Goal: Navigation & Orientation: Find specific page/section

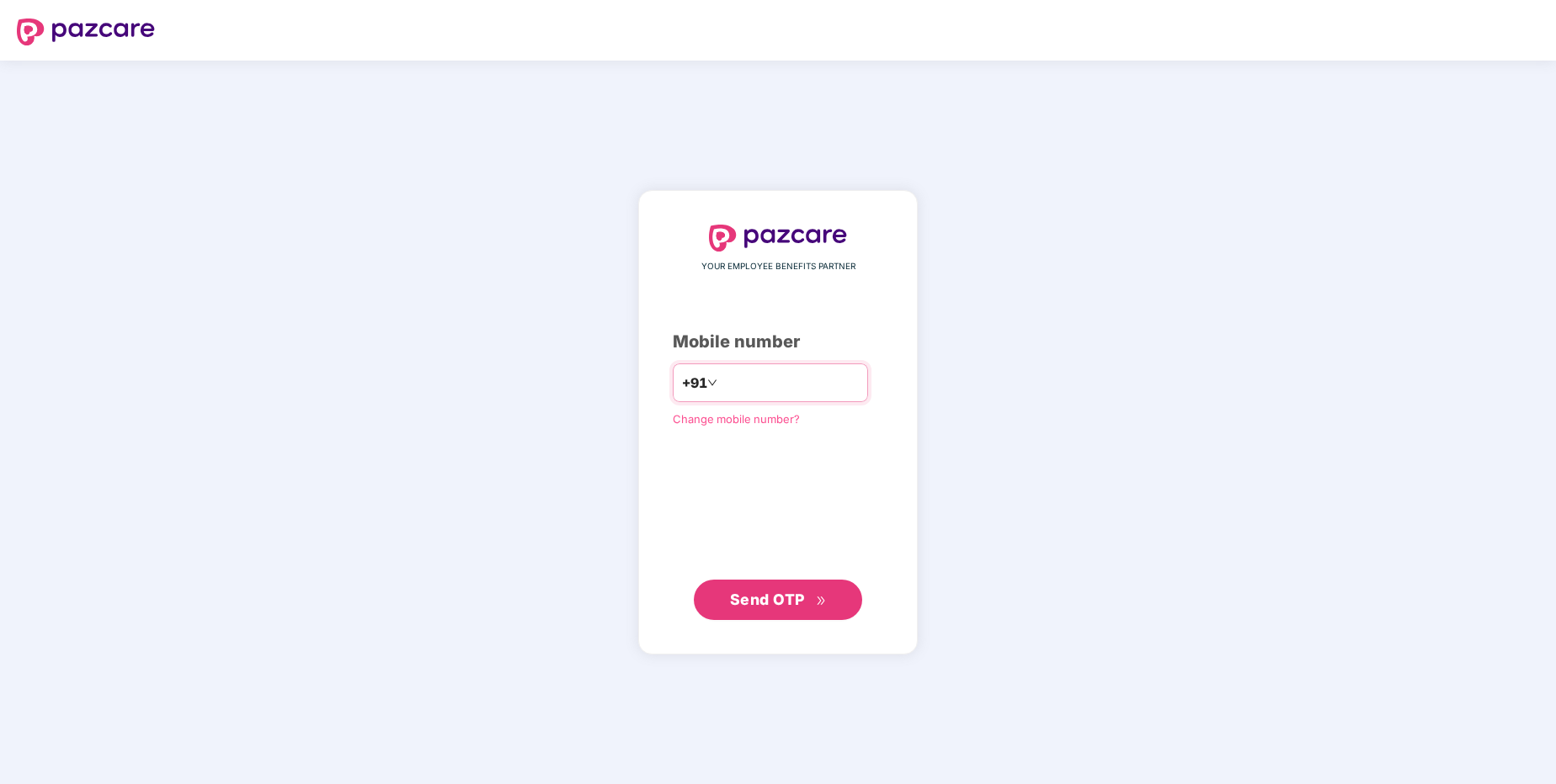
click at [825, 381] on input "number" at bounding box center [790, 383] width 138 height 27
type input "*"
click at [829, 603] on button "Send OTP" at bounding box center [778, 599] width 169 height 40
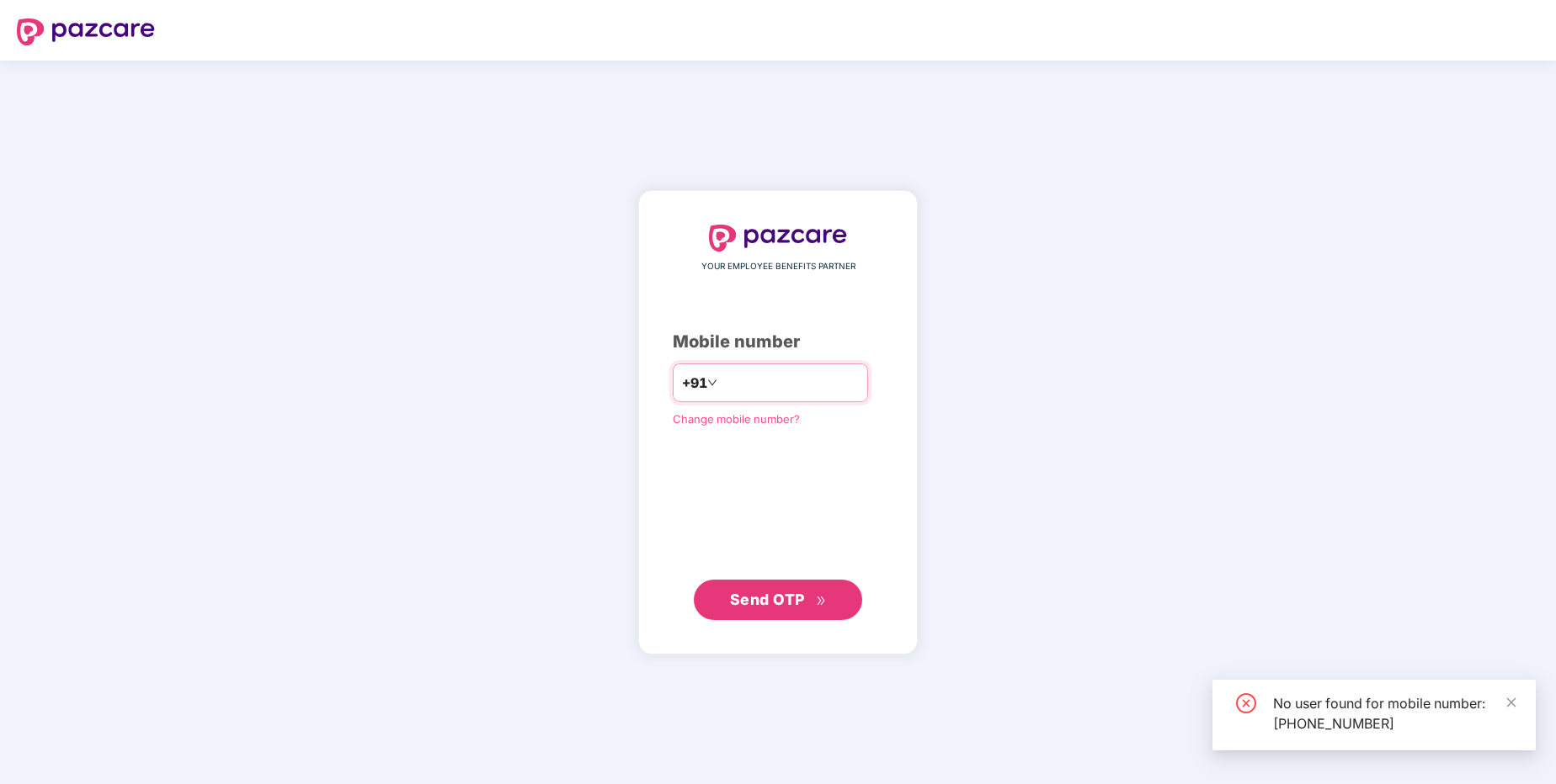
click at [808, 379] on input "**********" at bounding box center [790, 383] width 138 height 27
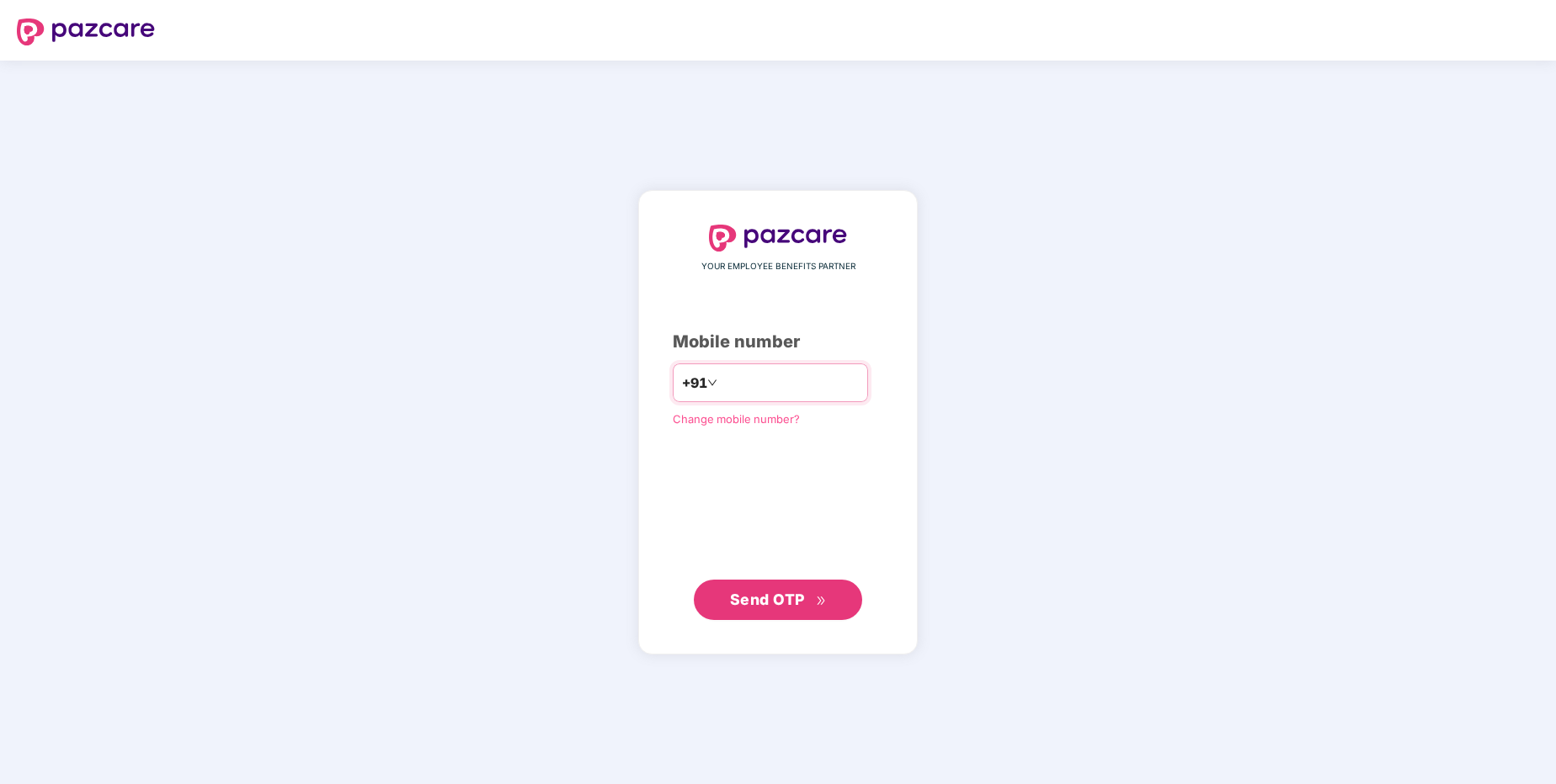
drag, startPoint x: 789, startPoint y: 389, endPoint x: 705, endPoint y: 379, distance: 84.6
click at [721, 379] on input "**********" at bounding box center [790, 383] width 138 height 27
type input "*"
type input "**********"
click at [796, 604] on span "Send OTP" at bounding box center [767, 599] width 75 height 18
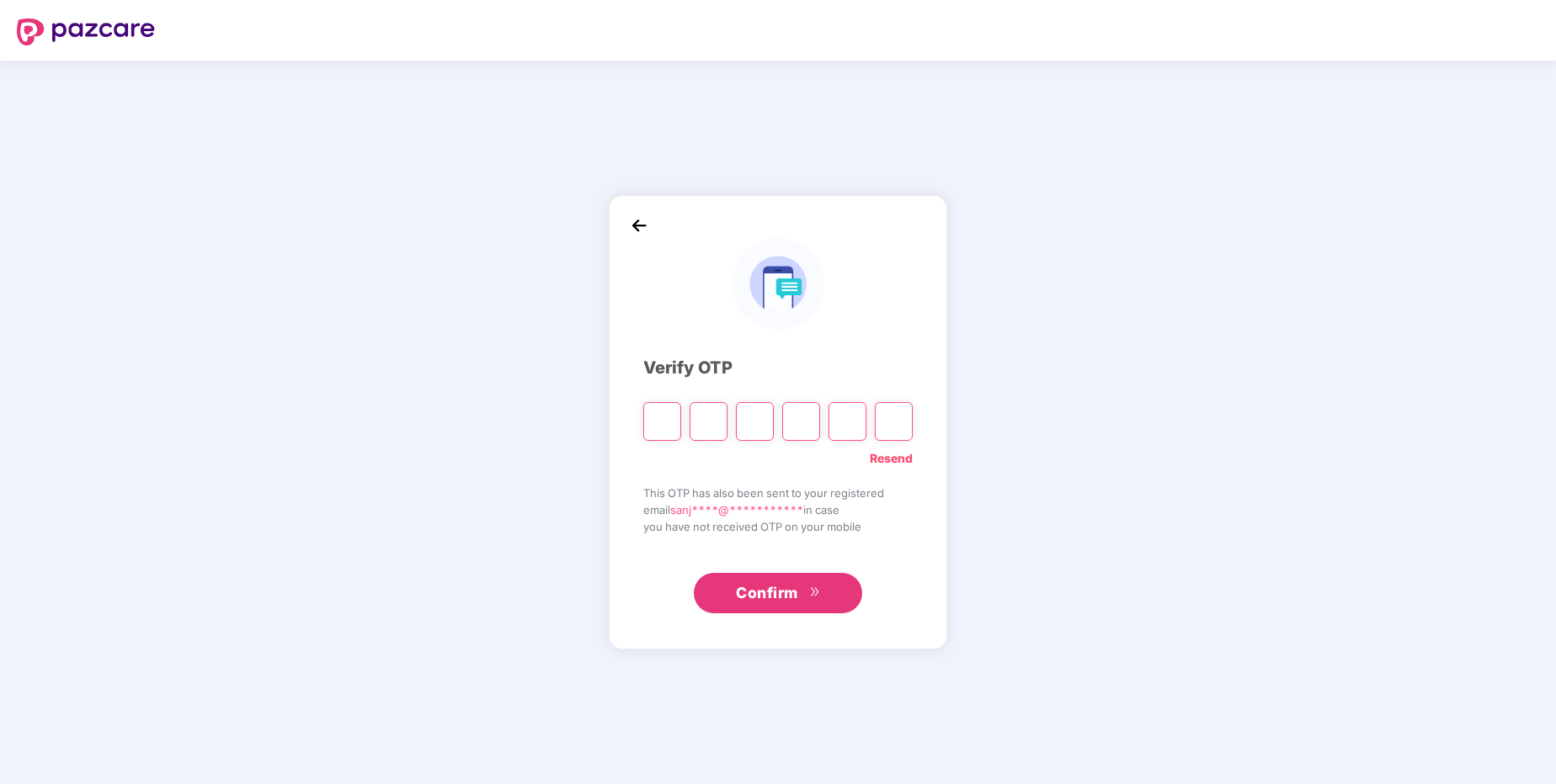
type input "*"
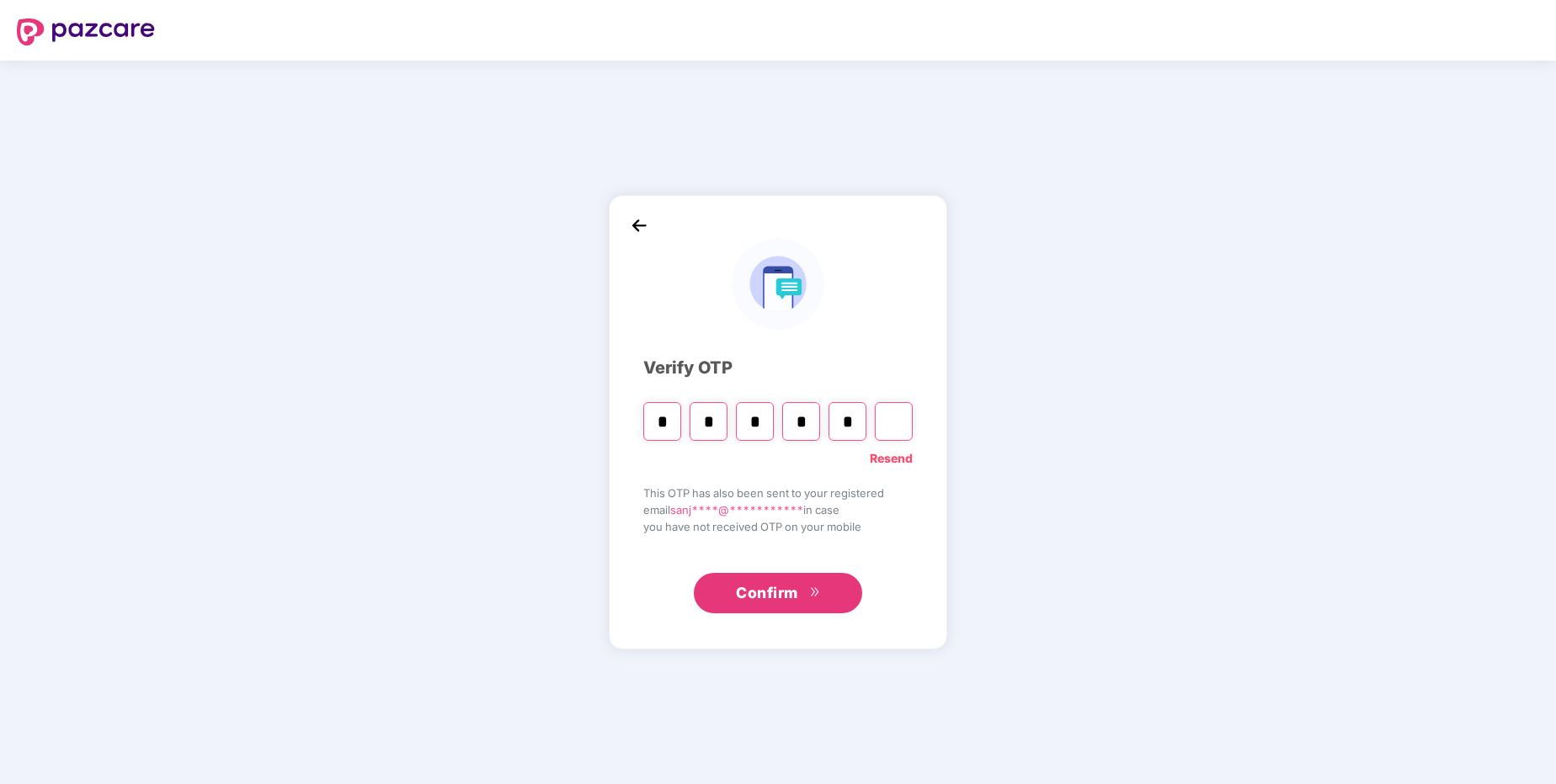
type input "*"
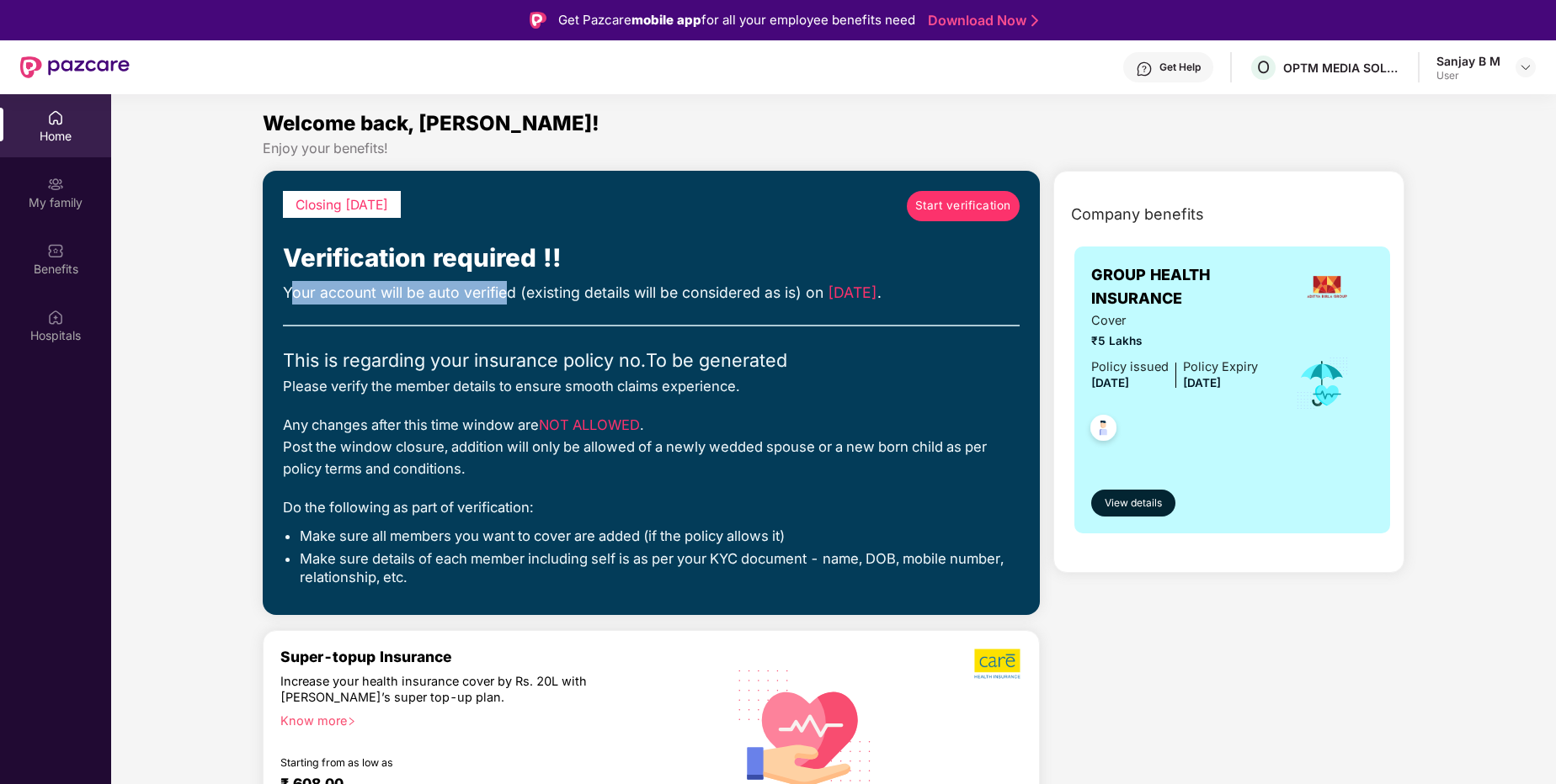
drag, startPoint x: 322, startPoint y: 291, endPoint x: 510, endPoint y: 294, distance: 188.0
click at [510, 294] on div "Your account will be auto verified (existing details will be considered as is) …" at bounding box center [650, 293] width 736 height 24
drag, startPoint x: 828, startPoint y: 294, endPoint x: 921, endPoint y: 294, distance: 93.0
click at [927, 294] on div "Your account will be auto verified (existing details will be considered as is) …" at bounding box center [650, 293] width 736 height 24
click at [889, 344] on div "Closing [DATE] Start verification Verification required !! Your account will be…" at bounding box center [650, 393] width 736 height 404
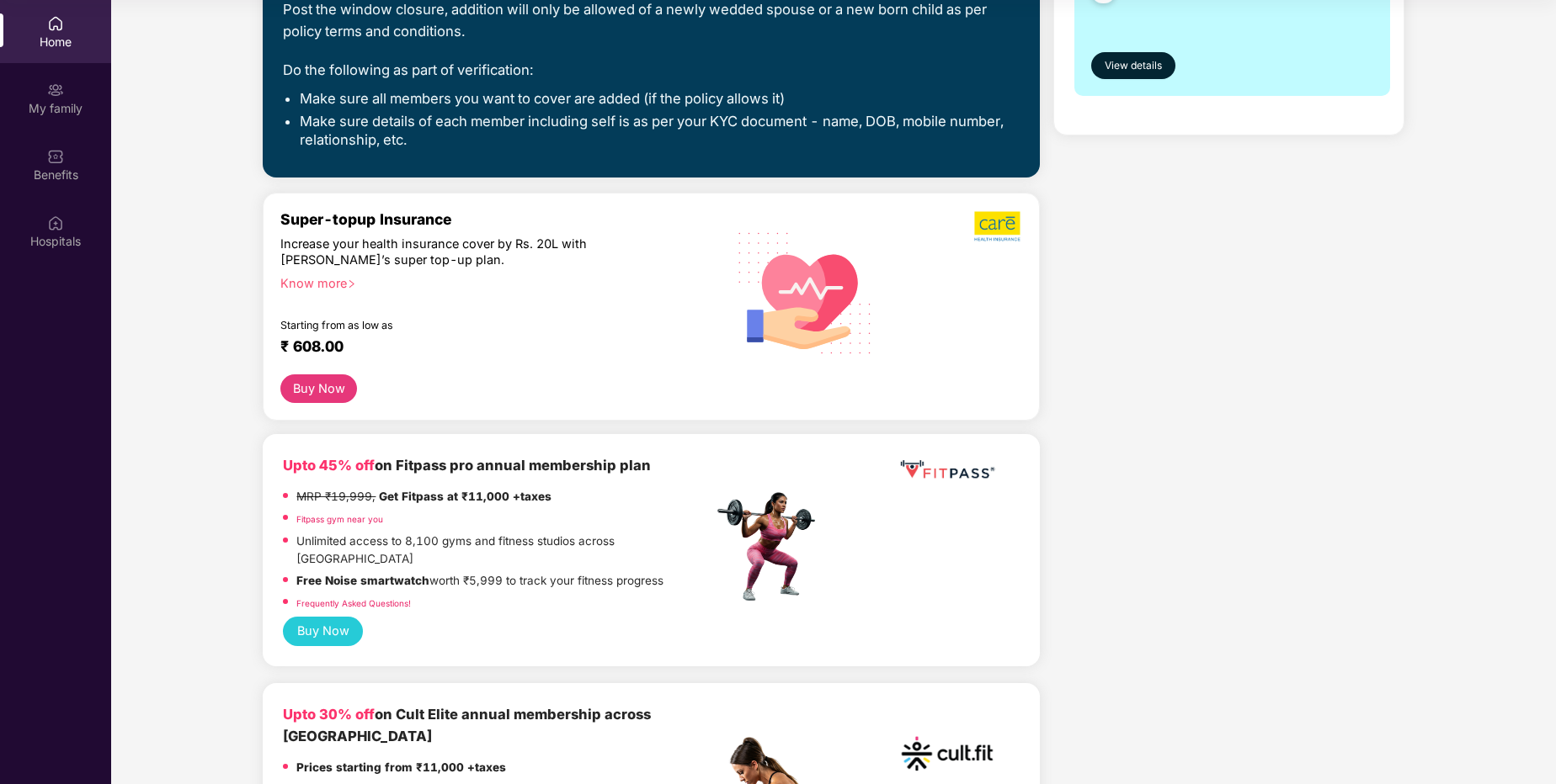
scroll to position [298, 0]
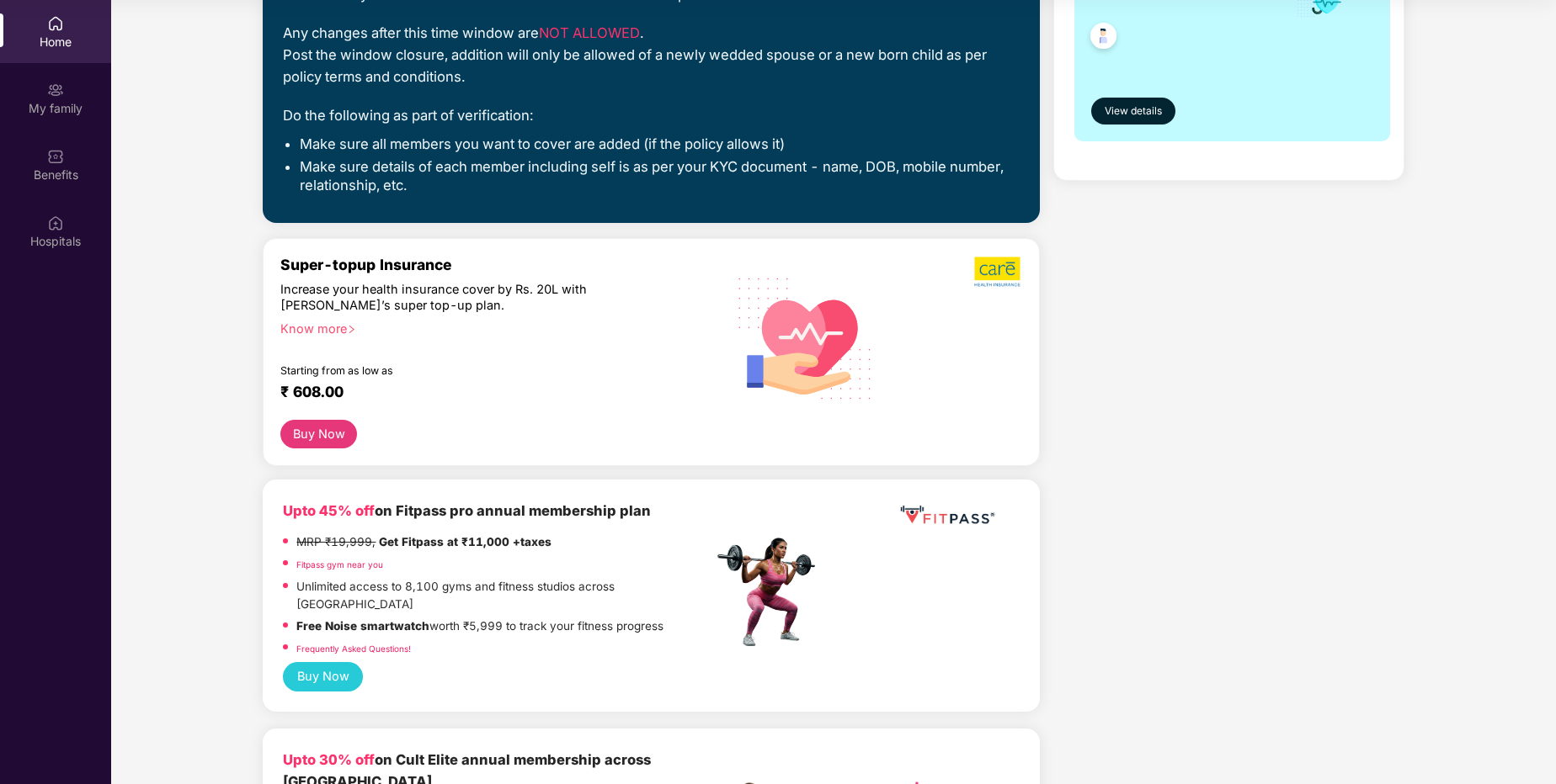
drag, startPoint x: 335, startPoint y: 292, endPoint x: 444, endPoint y: 324, distance: 113.6
click at [440, 324] on div "Super-topup Insurance Increase your health insurance cover by Rs. 20L with [PER…" at bounding box center [496, 338] width 432 height 164
click at [470, 326] on div "Know more" at bounding box center [491, 327] width 422 height 12
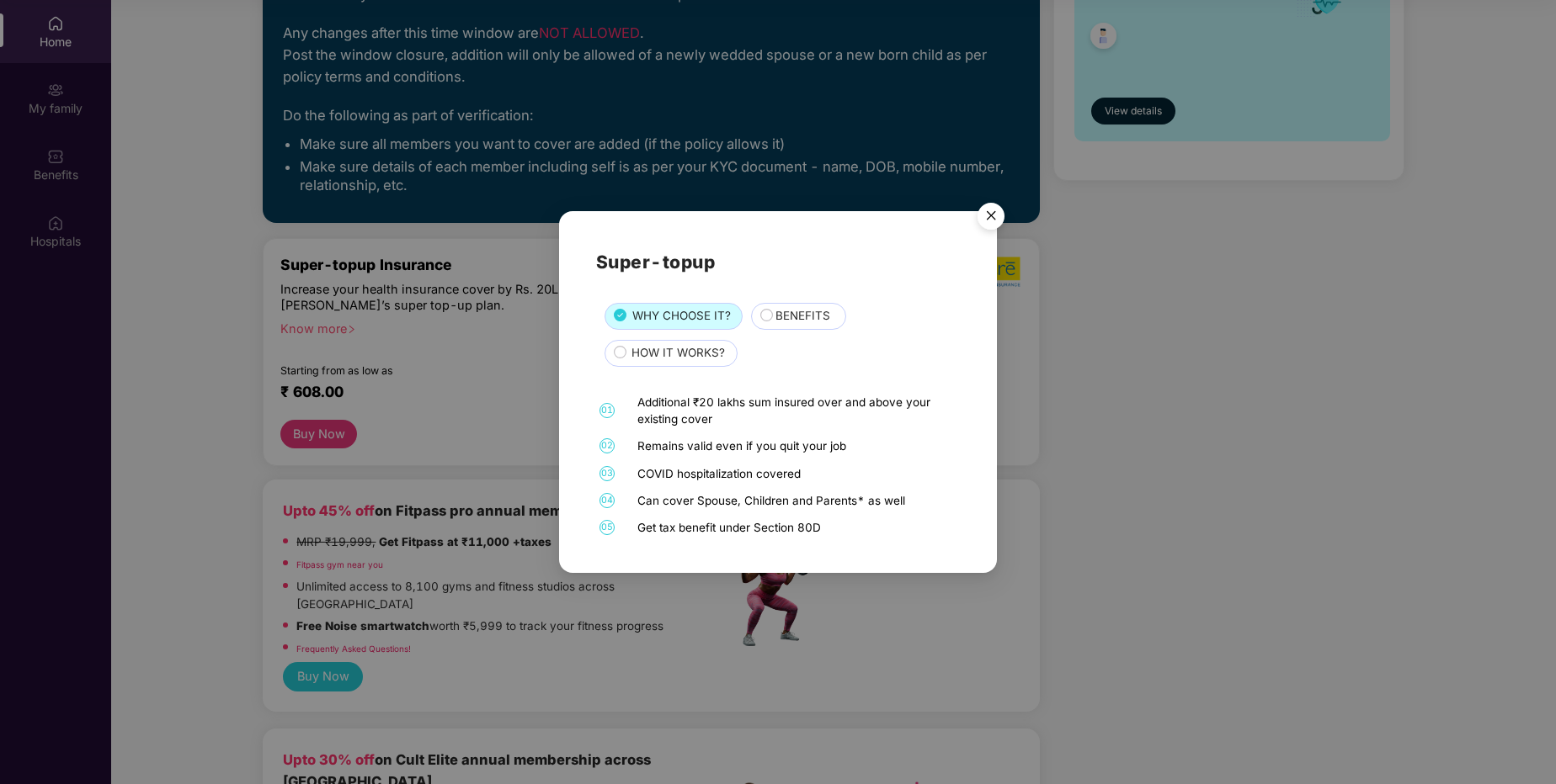
click at [993, 210] on img "Close" at bounding box center [991, 218] width 47 height 47
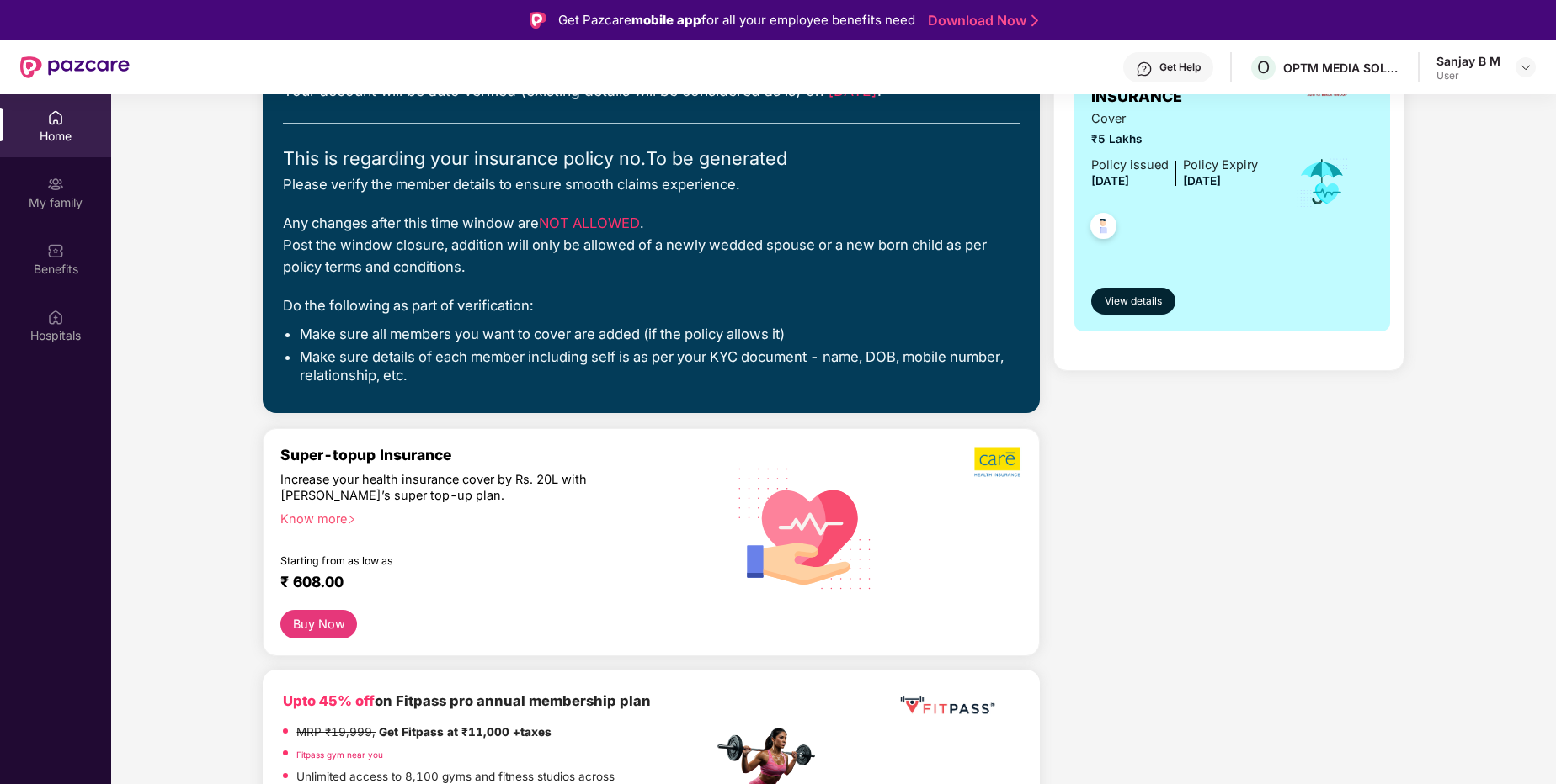
scroll to position [303, 0]
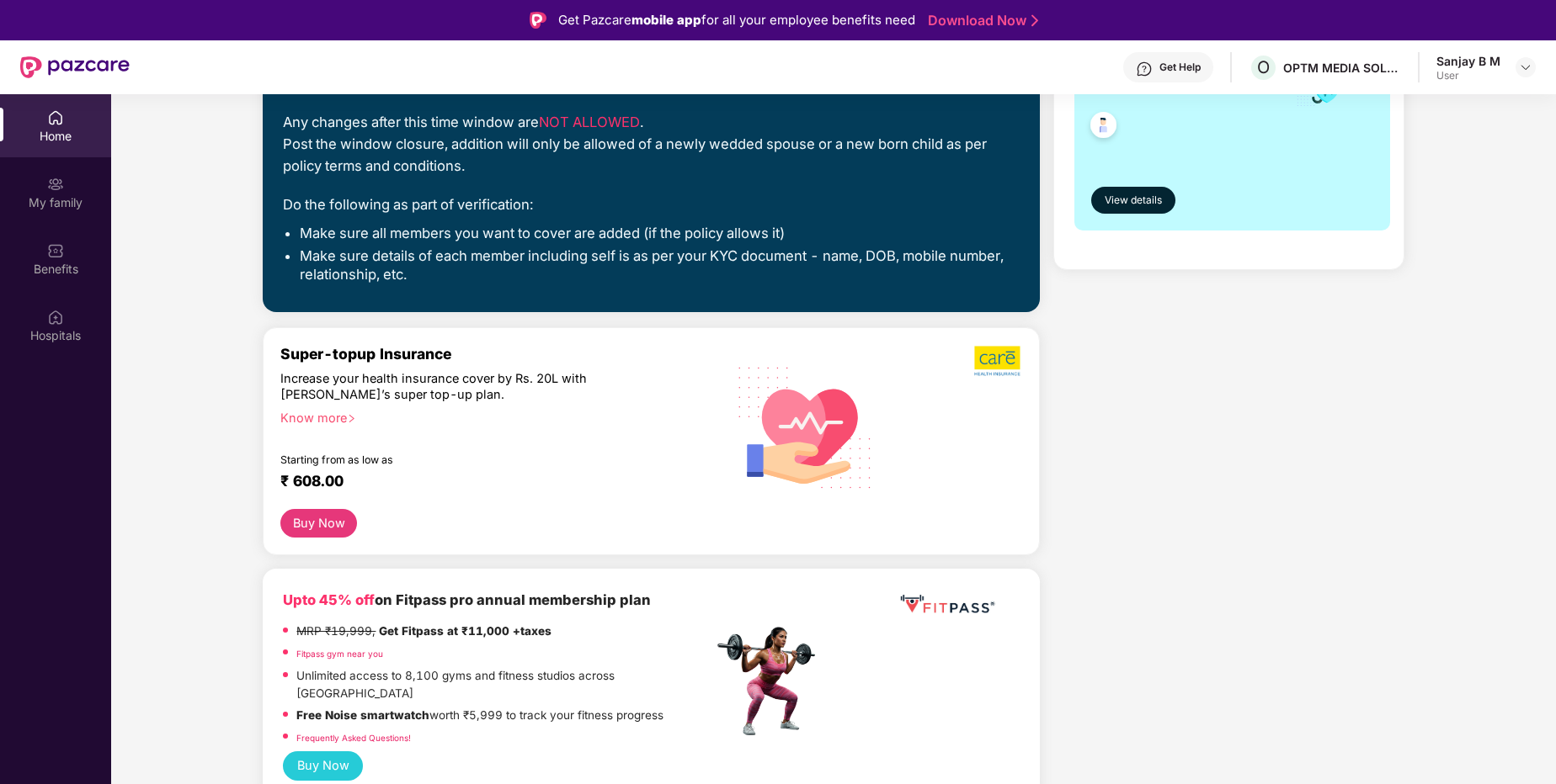
click at [355, 413] on div "Know more" at bounding box center [491, 416] width 422 height 12
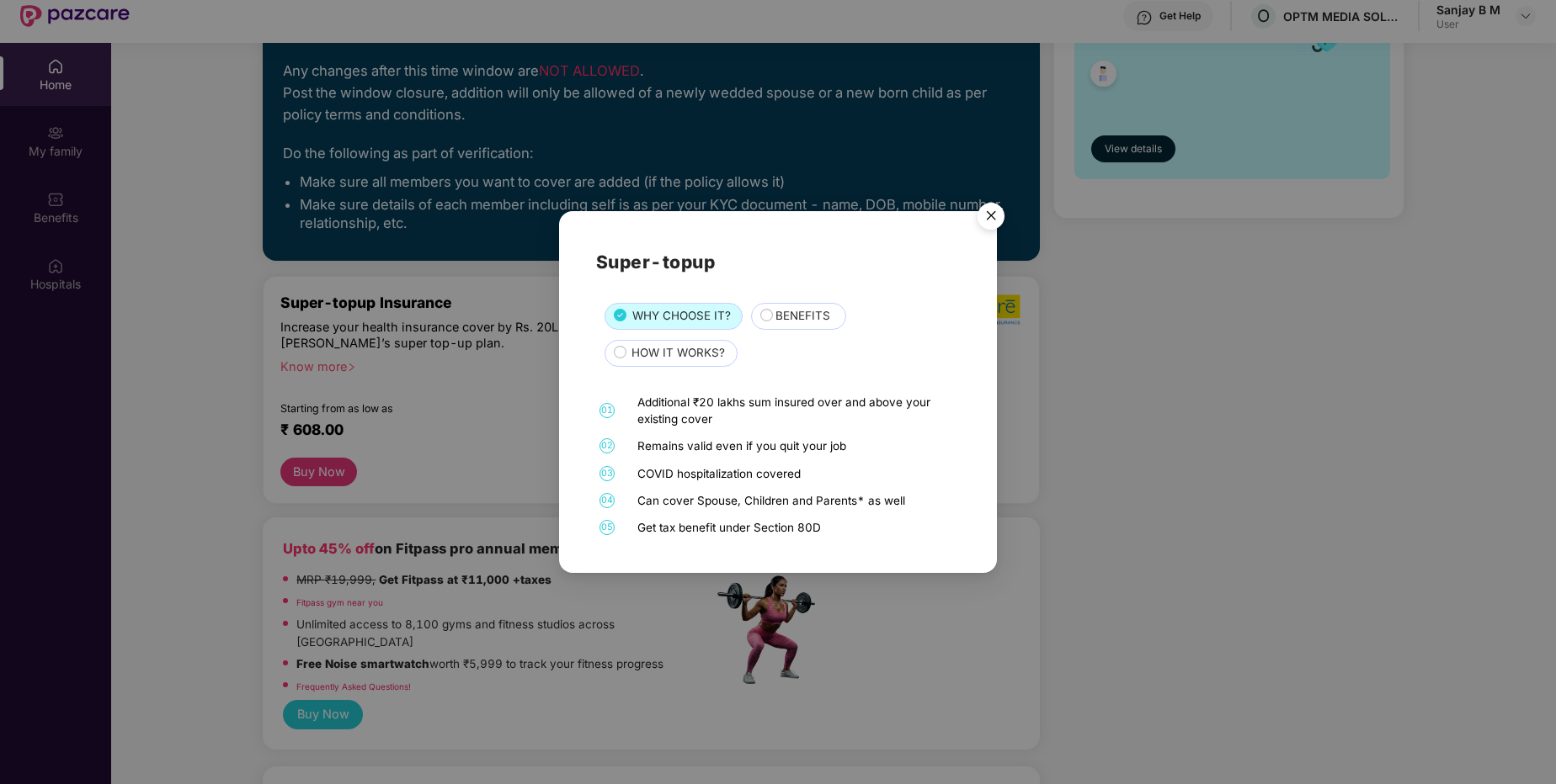
scroll to position [94, 0]
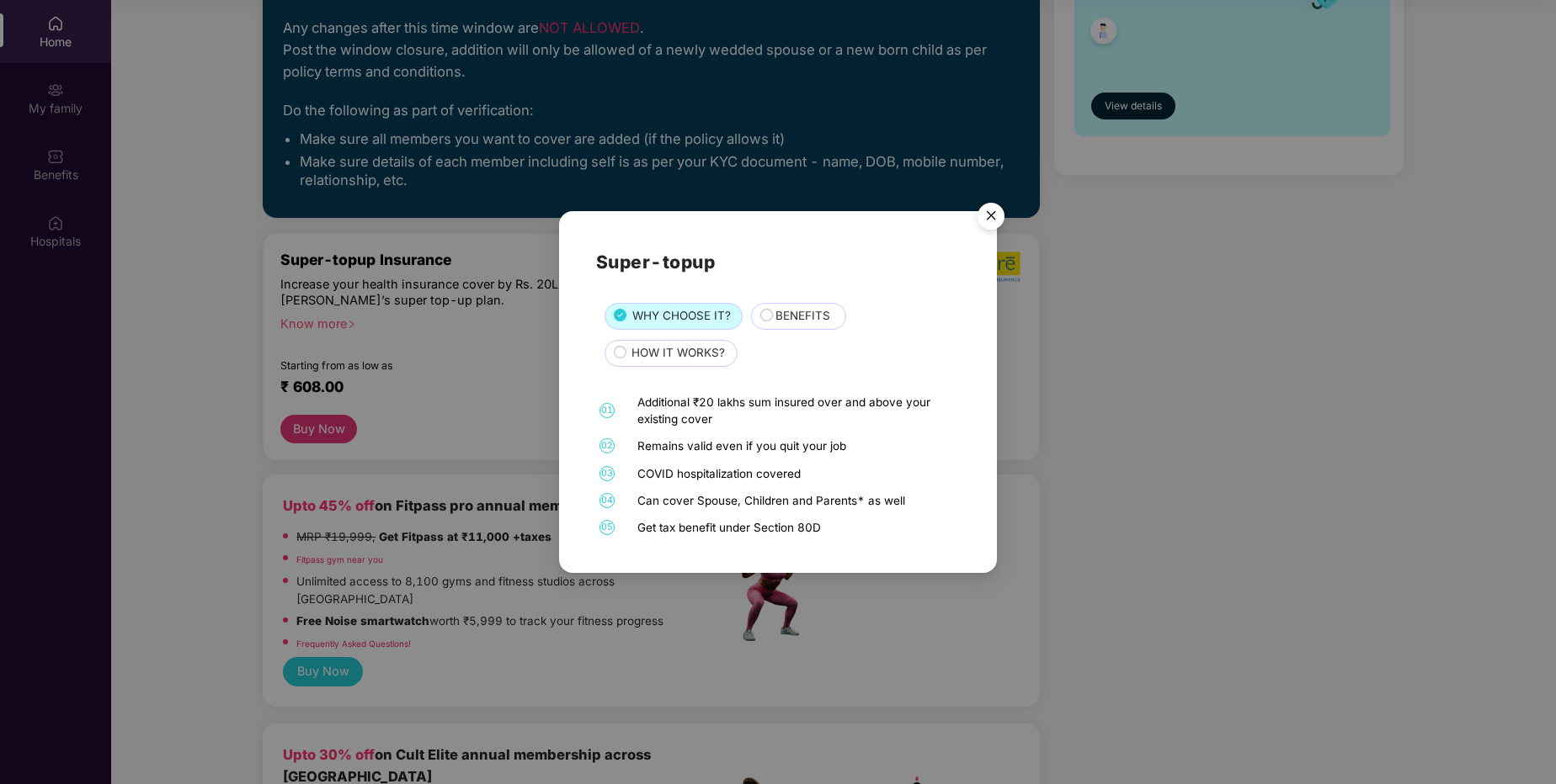
click at [983, 220] on img "Close" at bounding box center [991, 218] width 47 height 47
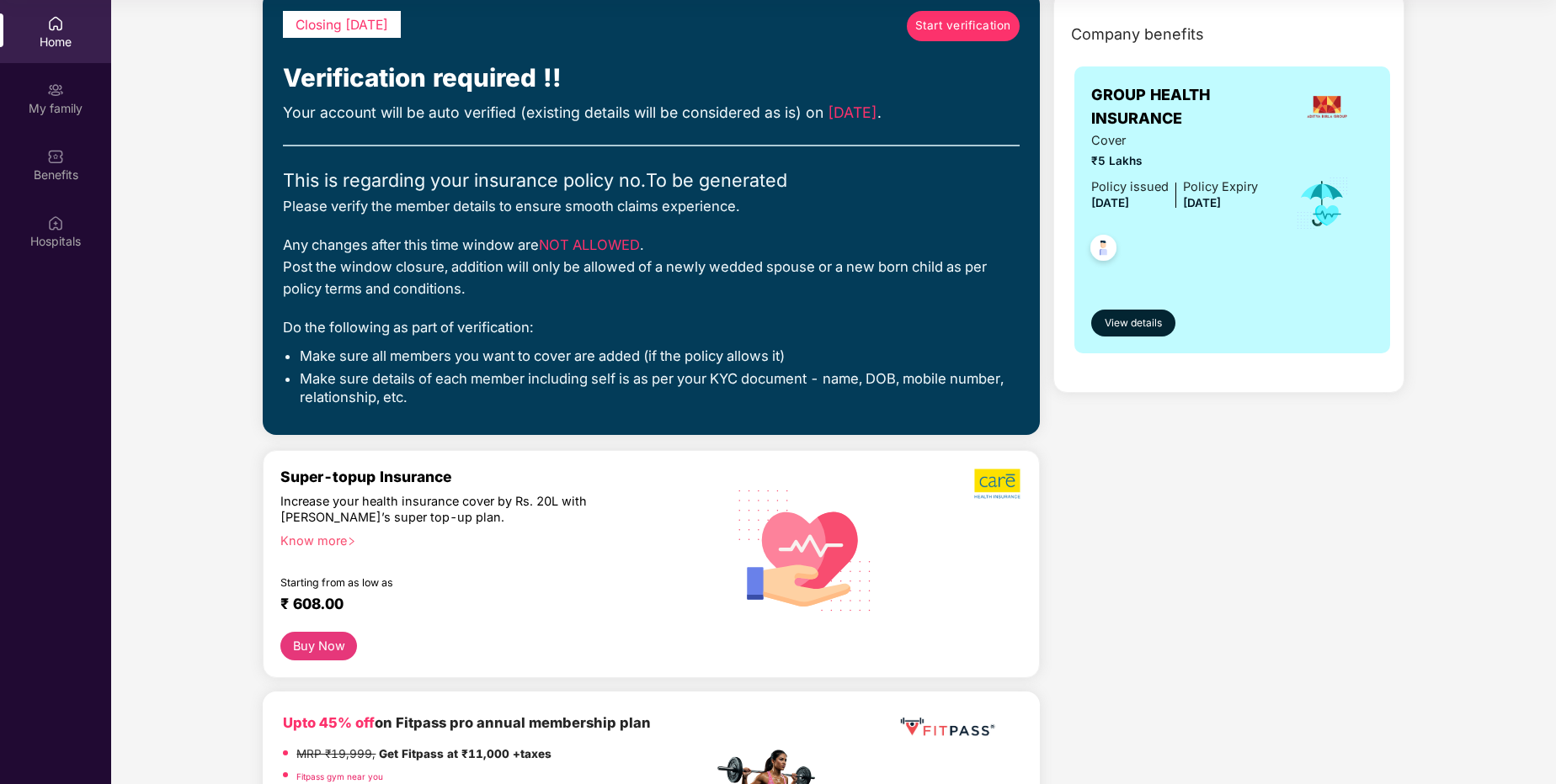
scroll to position [0, 0]
